Goal: Use online tool/utility: Utilize a website feature to perform a specific function

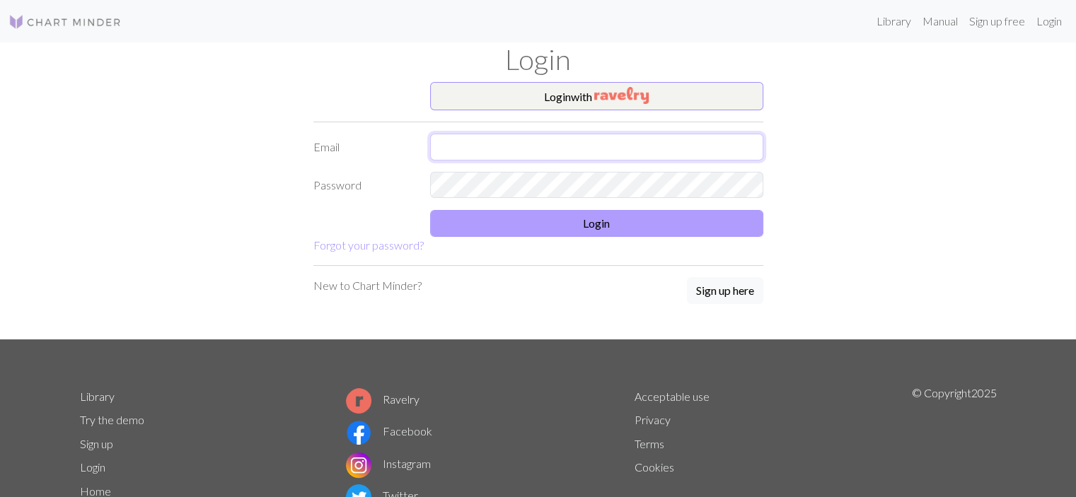
type input "[EMAIL_ADDRESS][DOMAIN_NAME]"
click at [469, 210] on button "Login" at bounding box center [596, 223] width 333 height 27
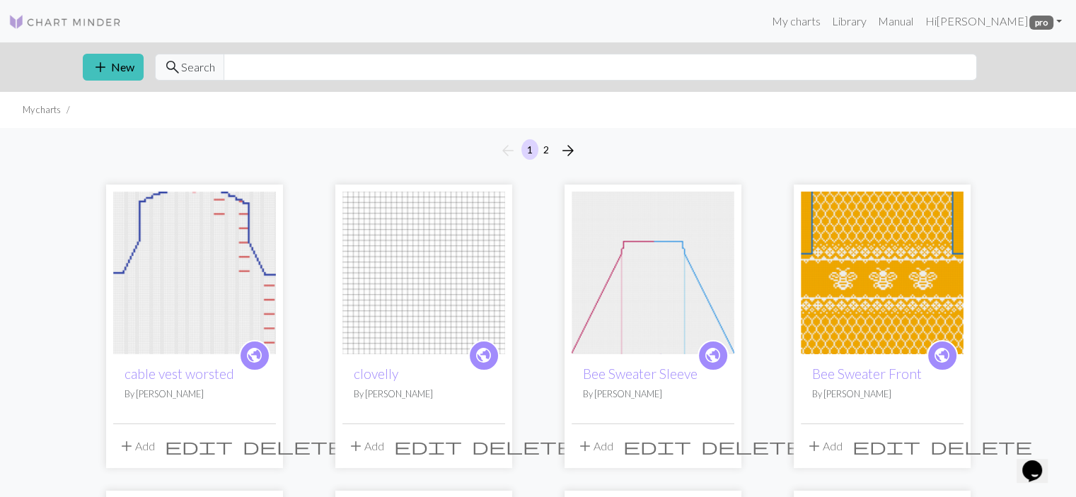
click at [187, 301] on img at bounding box center [194, 273] width 163 height 163
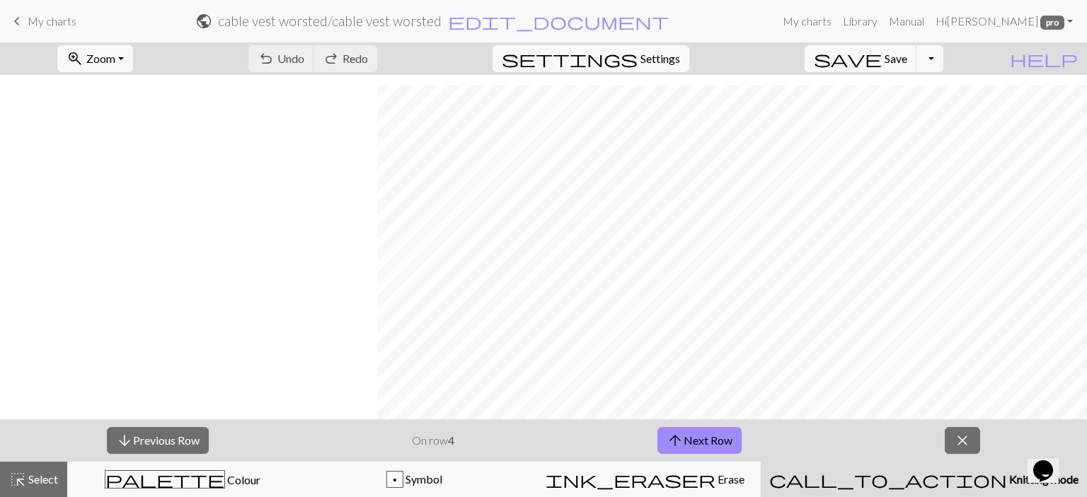
scroll to position [1017, 771]
click at [711, 444] on button "arrow_upward Next Row" at bounding box center [699, 440] width 84 height 27
click at [729, 442] on button "arrow_upward Next Row" at bounding box center [699, 440] width 84 height 27
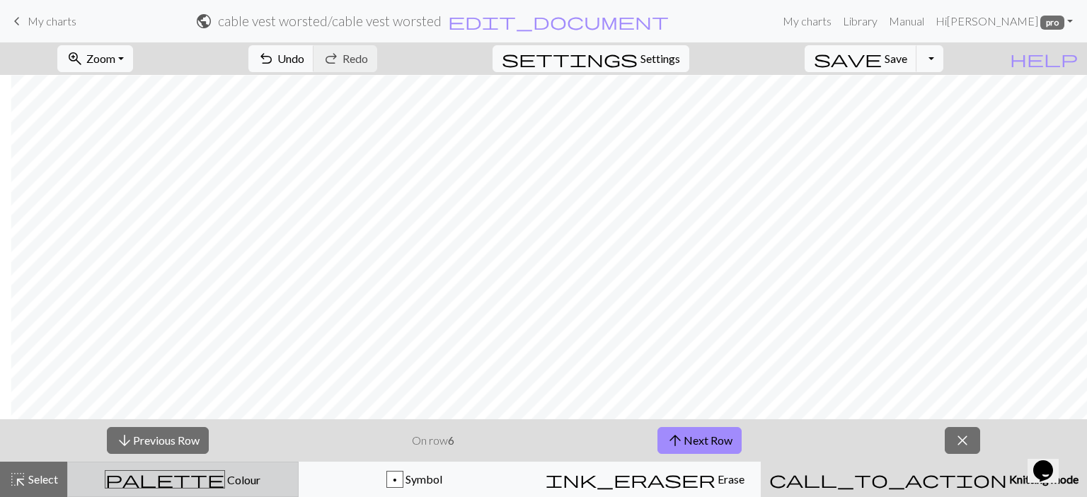
click at [231, 470] on button "palette Colour Colour" at bounding box center [182, 479] width 231 height 35
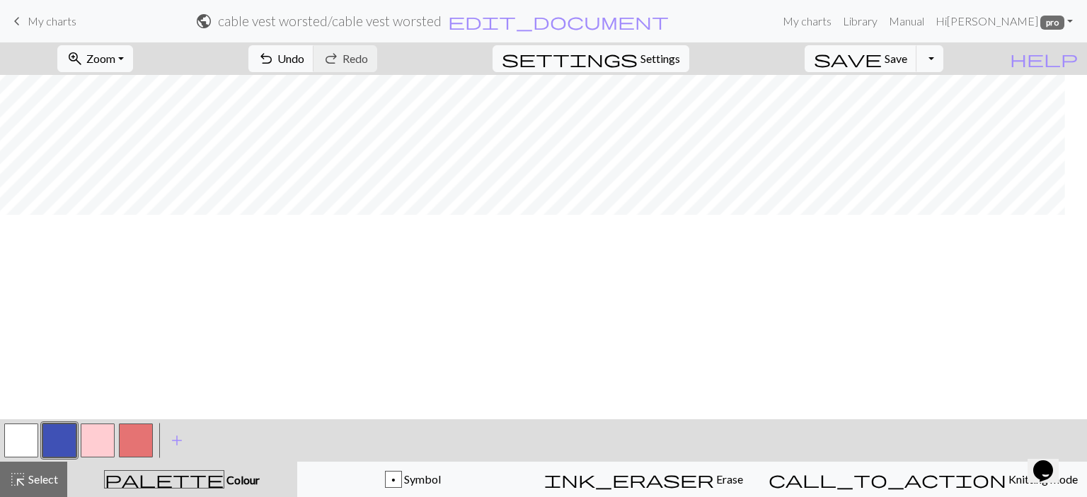
scroll to position [301, 410]
click at [109, 442] on button "button" at bounding box center [98, 441] width 34 height 34
click at [26, 475] on span "Select" at bounding box center [42, 479] width 32 height 13
click at [95, 442] on button "button" at bounding box center [98, 441] width 34 height 34
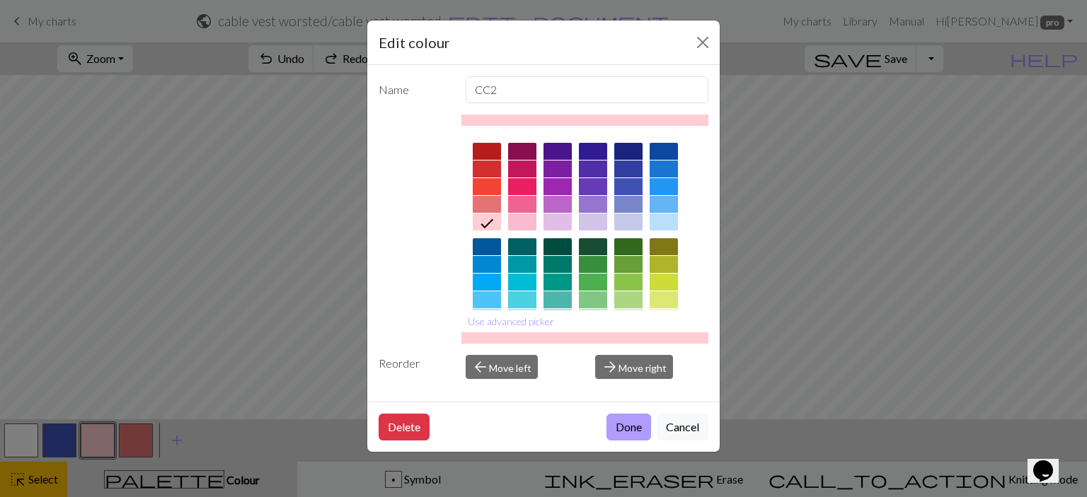
click at [634, 435] on button "Done" at bounding box center [628, 427] width 45 height 27
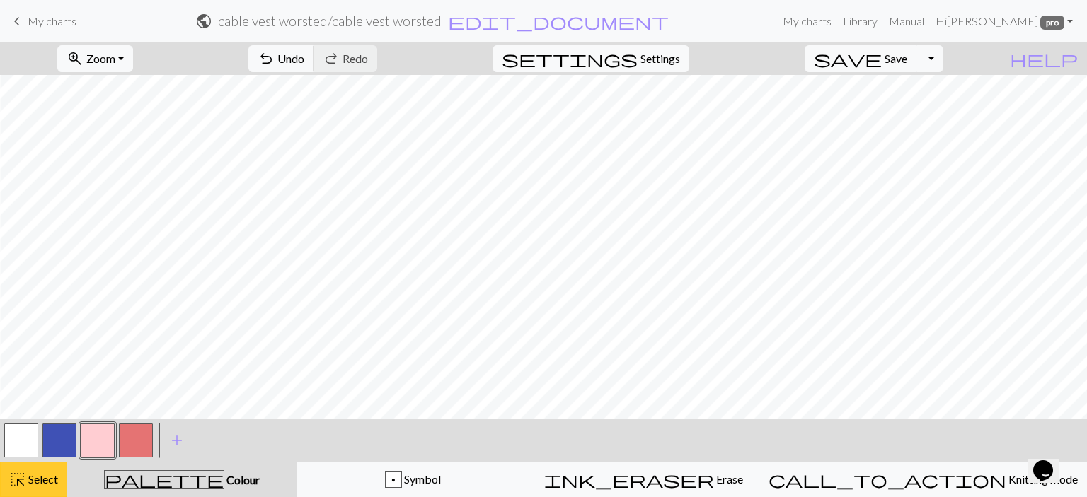
click at [17, 478] on span "highlight_alt" at bounding box center [17, 480] width 17 height 20
click at [20, 443] on button "button" at bounding box center [21, 441] width 34 height 34
click at [103, 446] on button "button" at bounding box center [98, 441] width 34 height 34
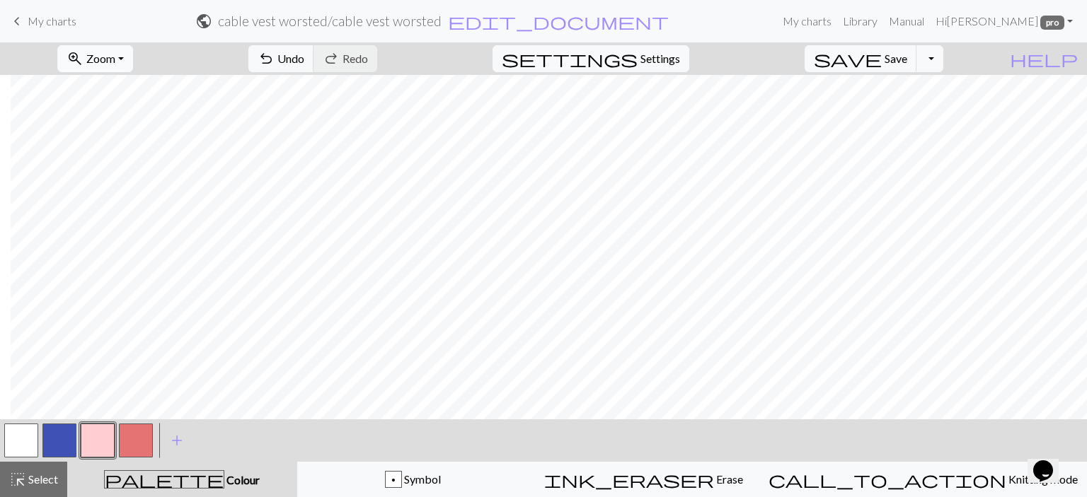
click at [115, 60] on span "Zoom" at bounding box center [100, 58] width 29 height 13
click at [141, 84] on button "Fit all" at bounding box center [115, 90] width 112 height 23
click at [882, 59] on span "save" at bounding box center [848, 59] width 68 height 20
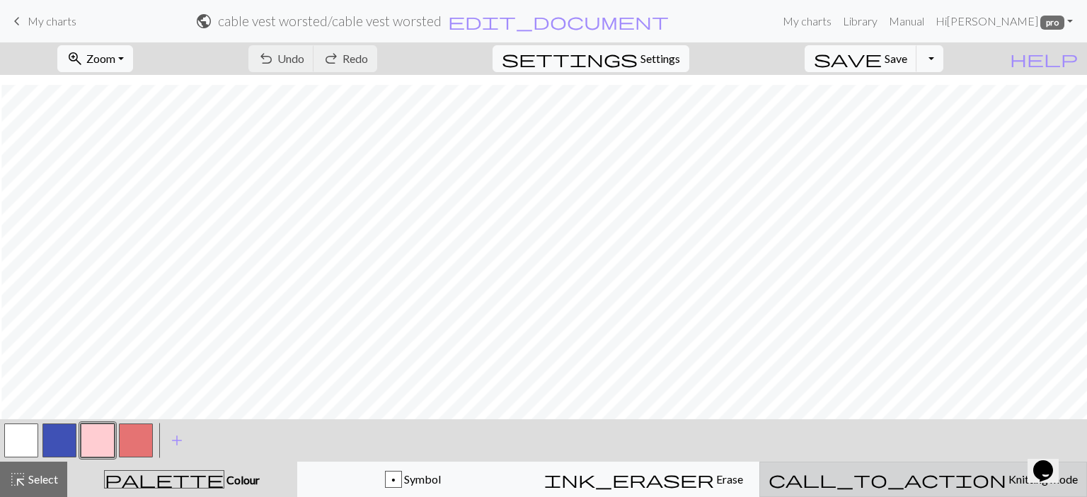
click at [931, 470] on button "call_to_action Knitting mode Knitting mode" at bounding box center [923, 479] width 328 height 35
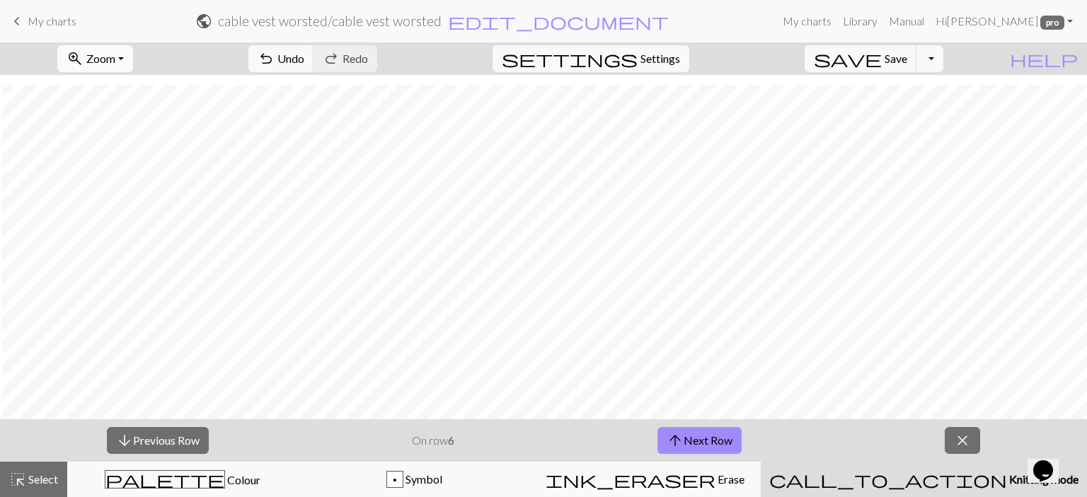
click at [133, 58] on button "zoom_in Zoom Zoom" at bounding box center [95, 58] width 76 height 27
click at [143, 197] on button "100%" at bounding box center [115, 192] width 112 height 23
click at [688, 449] on button "arrow_upward Next Row" at bounding box center [699, 440] width 84 height 27
click at [733, 447] on button "arrow_upward Next Row" at bounding box center [699, 440] width 84 height 27
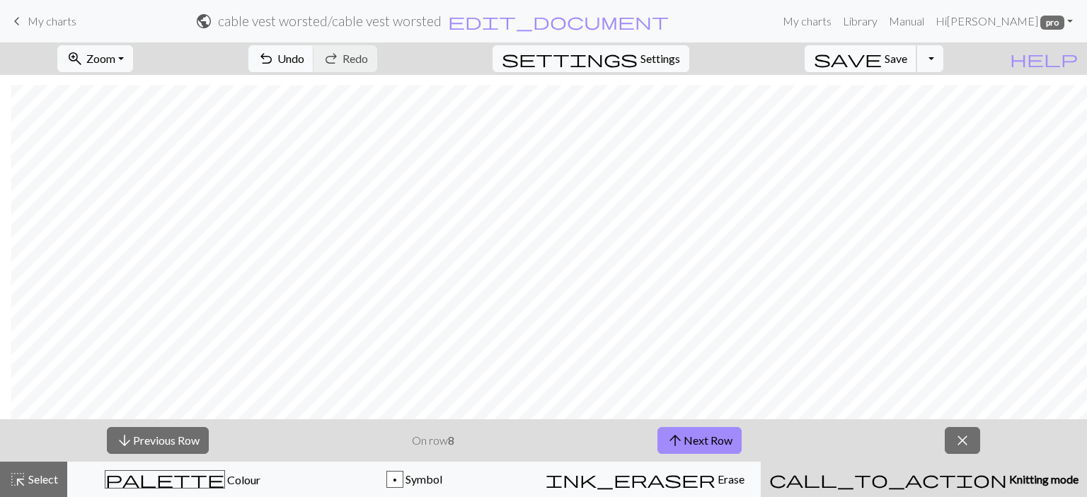
click at [907, 52] on span "Save" at bounding box center [896, 58] width 23 height 13
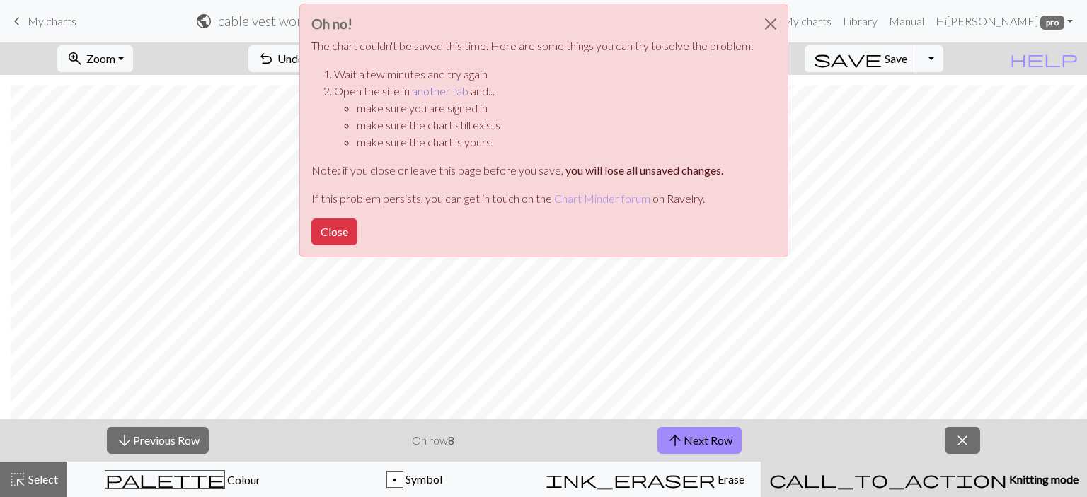
click at [424, 87] on link "another tab" at bounding box center [440, 90] width 57 height 13
click at [767, 28] on button "Close" at bounding box center [771, 24] width 34 height 40
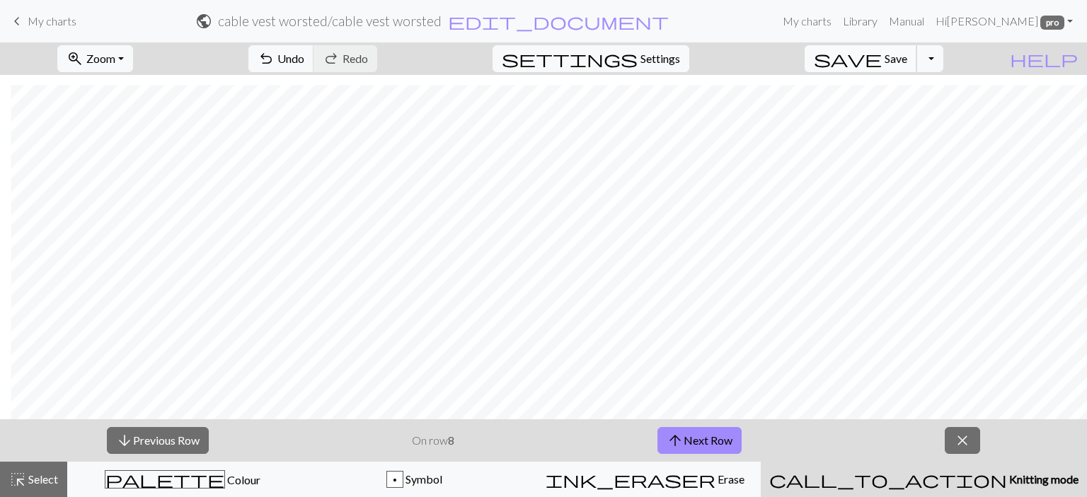
click at [882, 67] on span "save" at bounding box center [848, 59] width 68 height 20
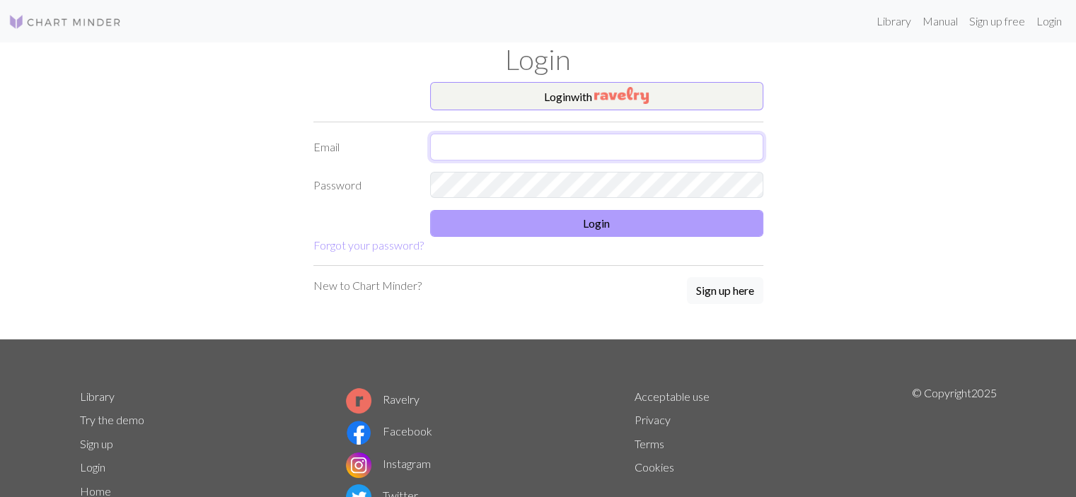
type input "[EMAIL_ADDRESS][DOMAIN_NAME]"
click at [554, 229] on button "Login" at bounding box center [596, 223] width 333 height 27
